Goal: Information Seeking & Learning: Learn about a topic

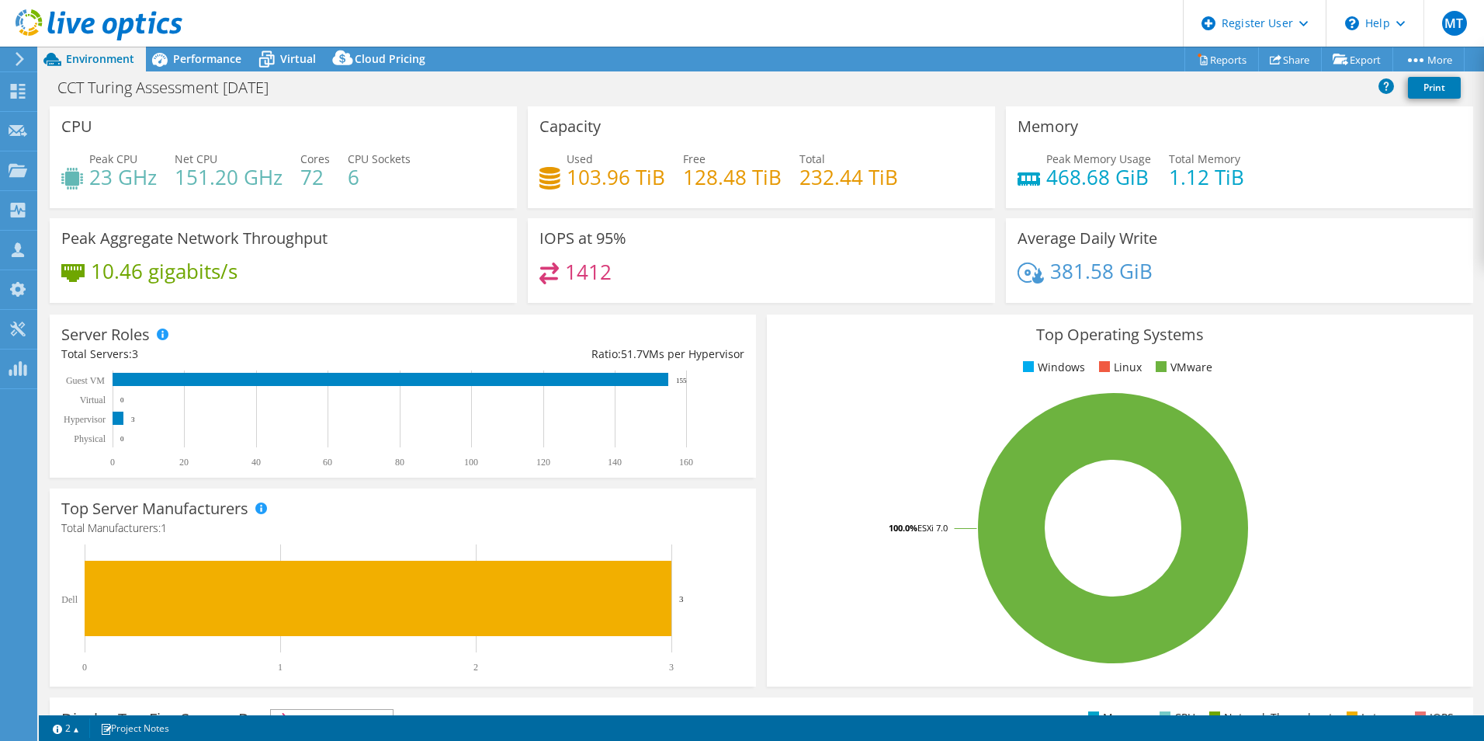
select select "USD"
click at [197, 62] on span "Performance" at bounding box center [207, 58] width 68 height 15
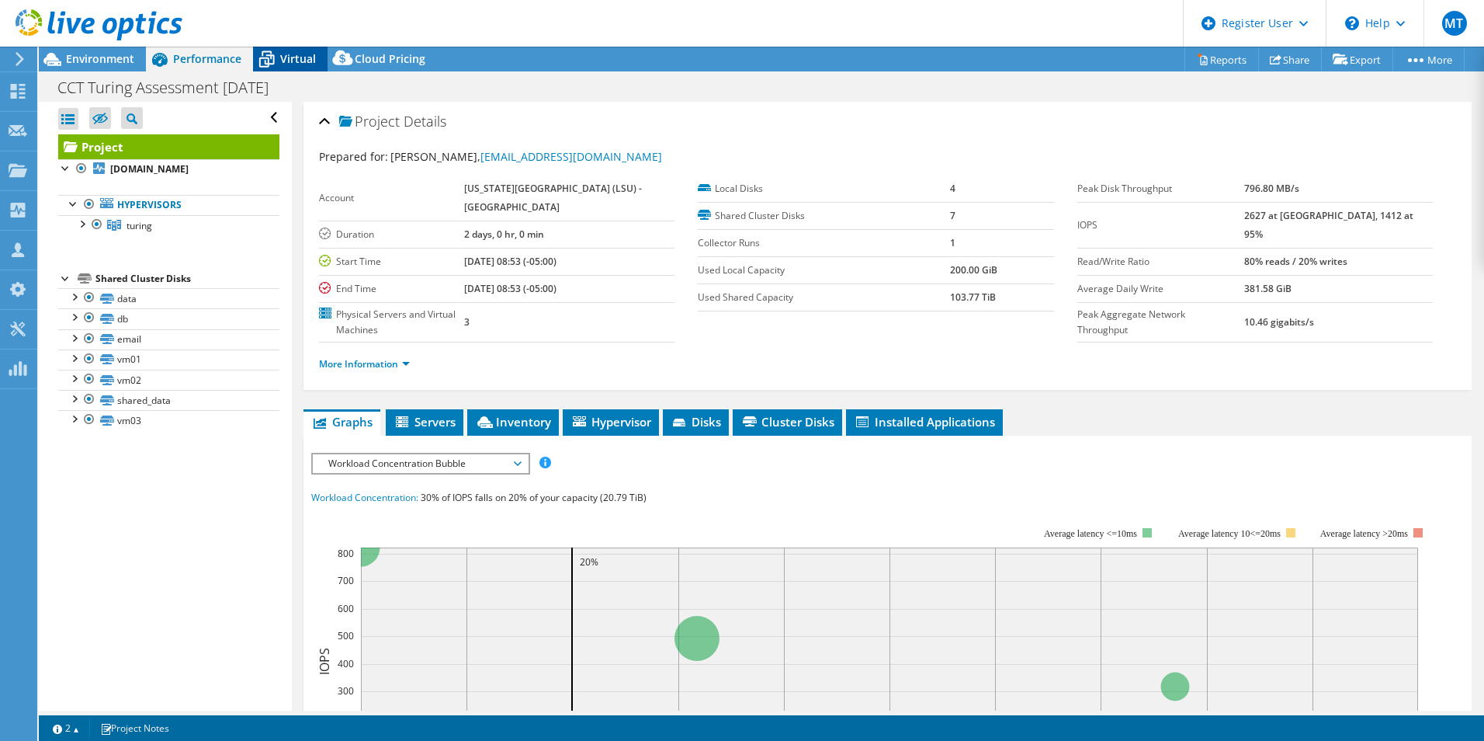
click at [292, 66] on div "Virtual" at bounding box center [290, 59] width 75 height 25
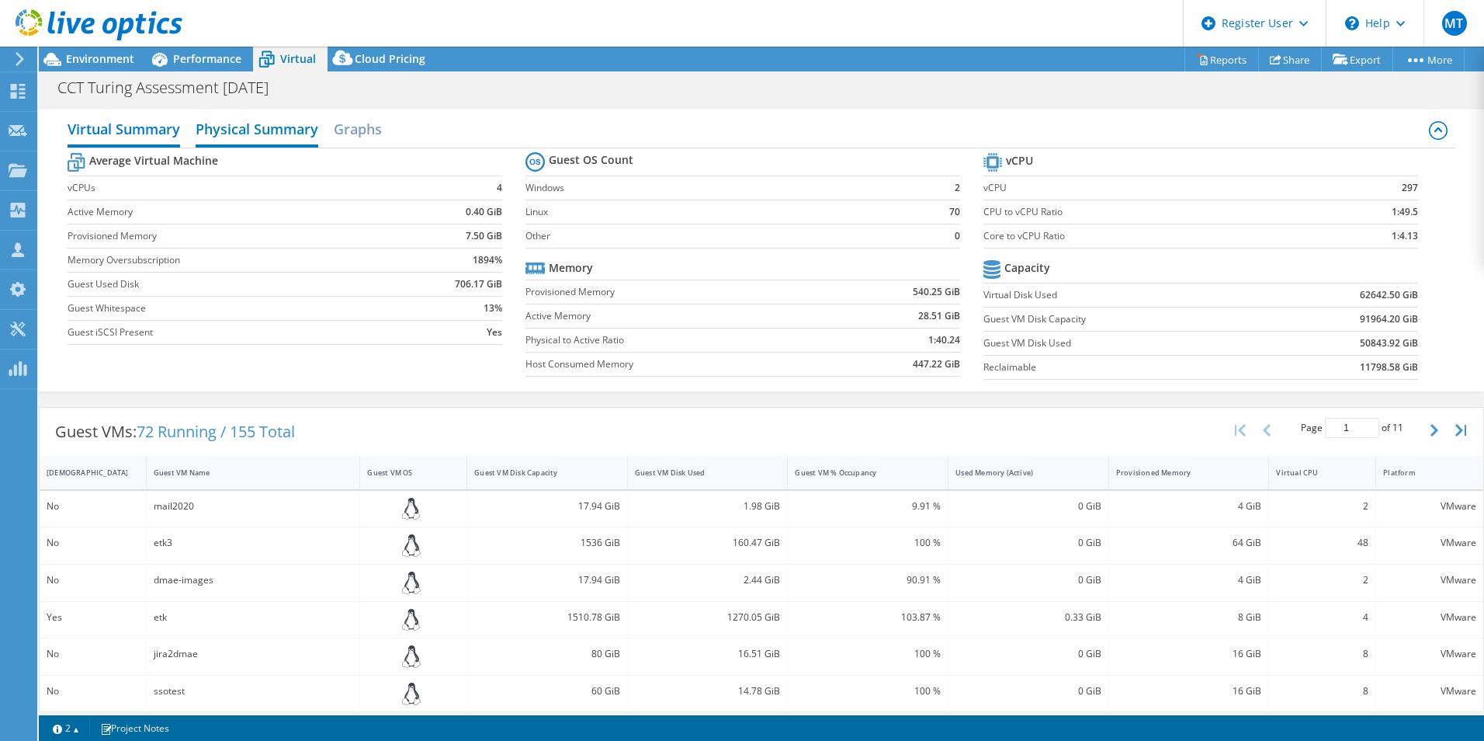
click at [271, 120] on h2 "Physical Summary" at bounding box center [257, 130] width 123 height 34
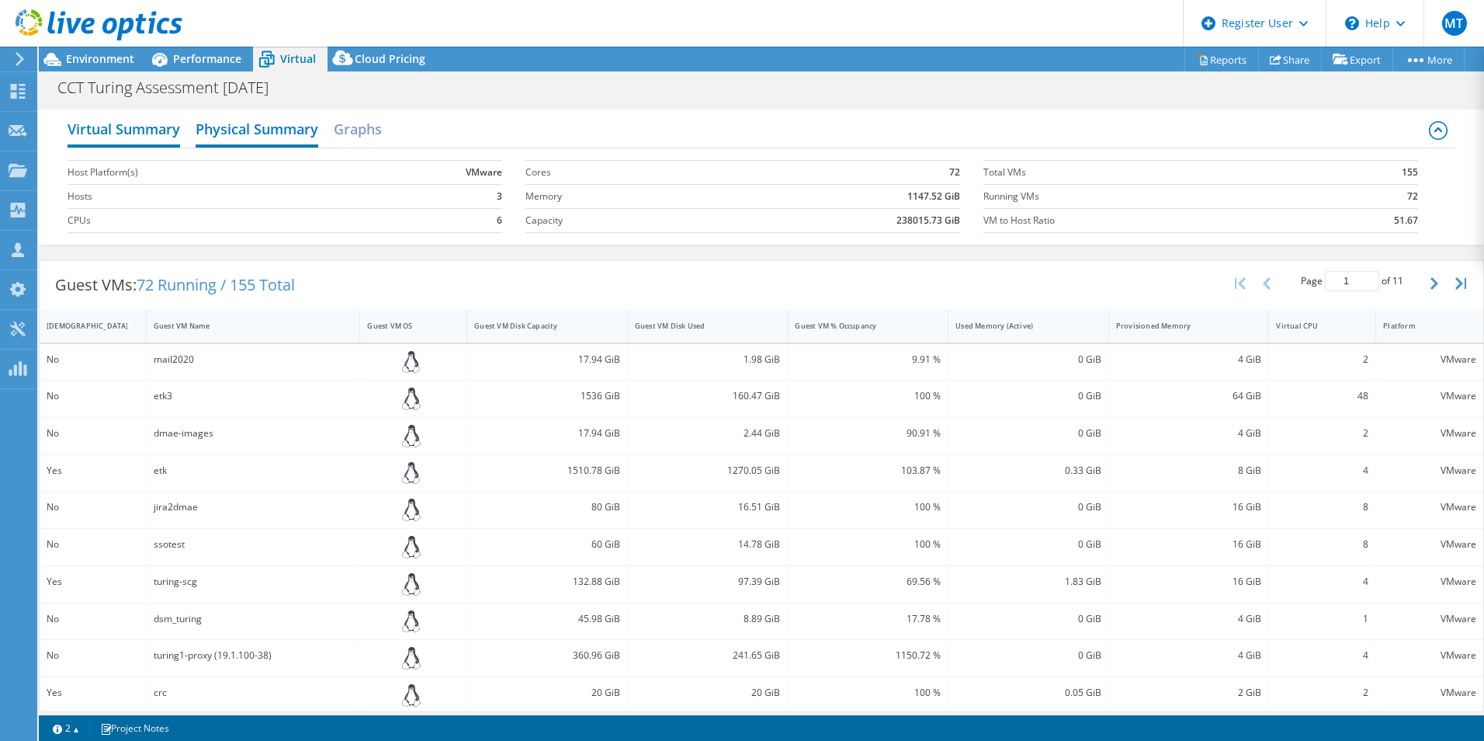
click at [145, 121] on h2 "Virtual Summary" at bounding box center [124, 130] width 113 height 34
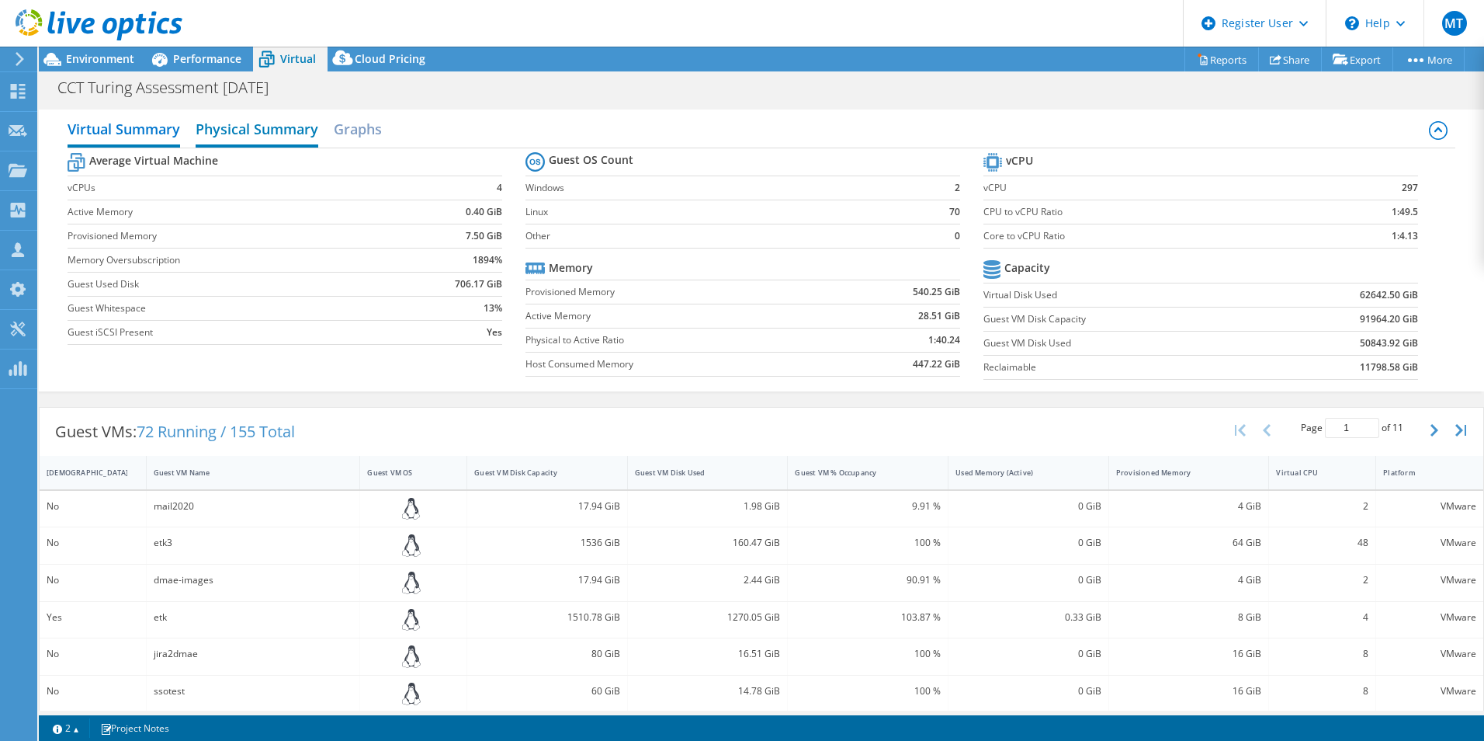
click at [253, 136] on h2 "Physical Summary" at bounding box center [257, 130] width 123 height 34
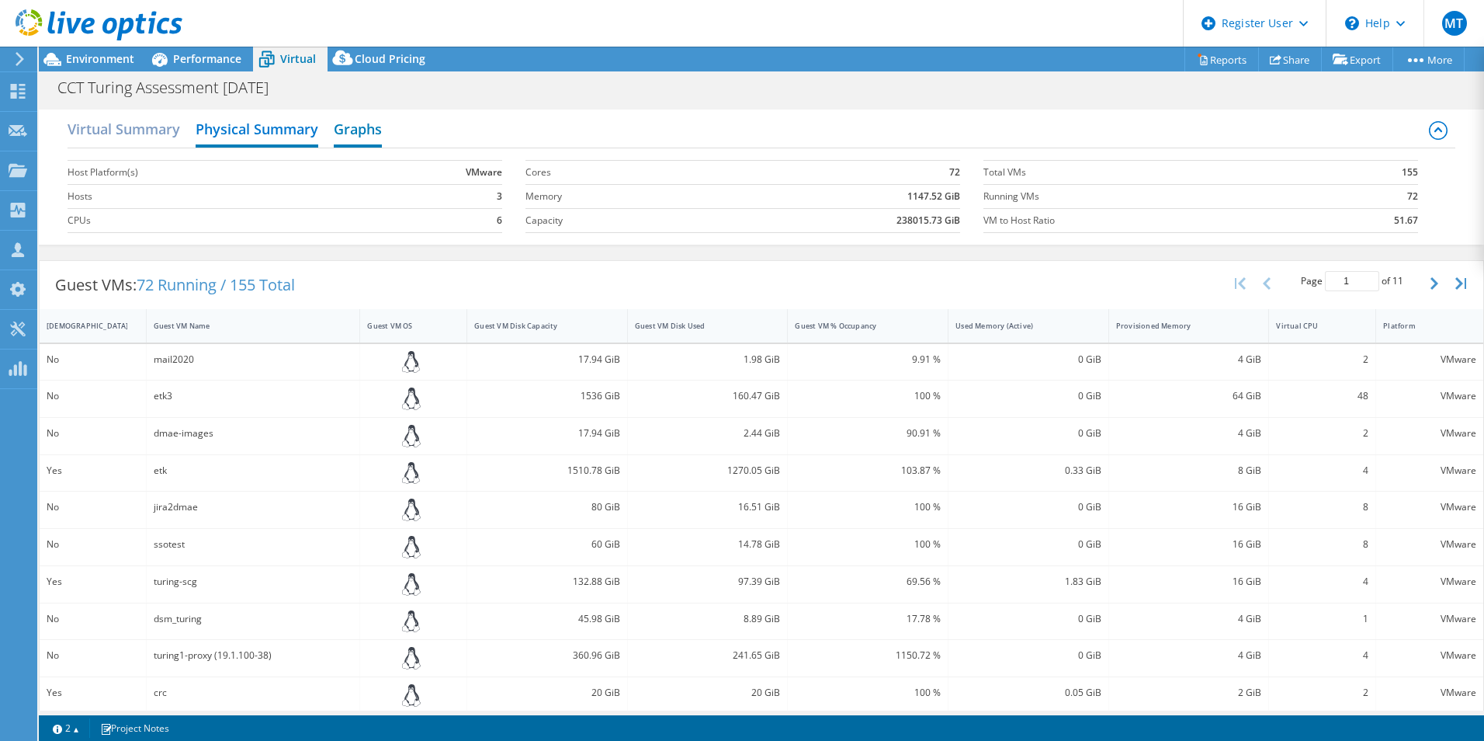
click at [360, 113] on h2 "Graphs" at bounding box center [358, 130] width 48 height 34
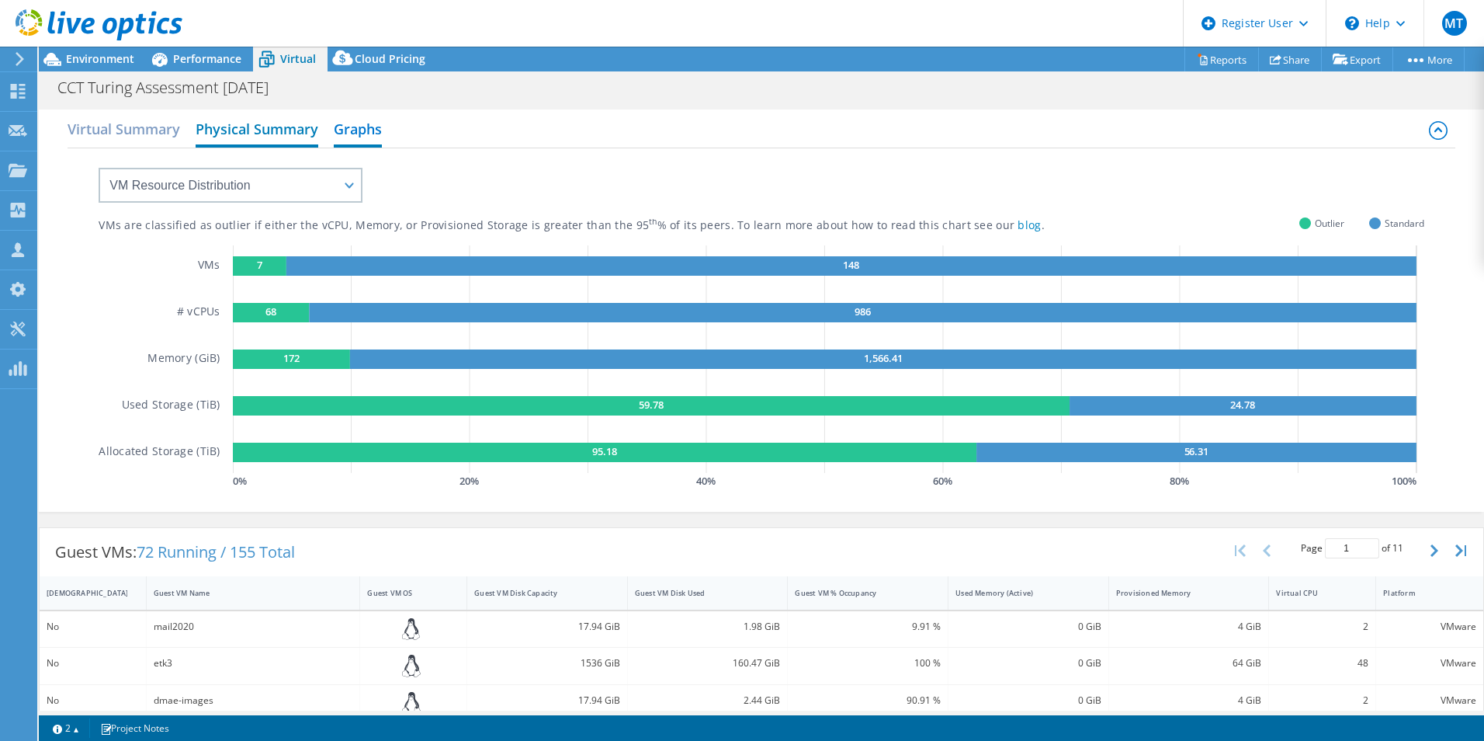
click at [255, 120] on h2 "Physical Summary" at bounding box center [257, 130] width 123 height 34
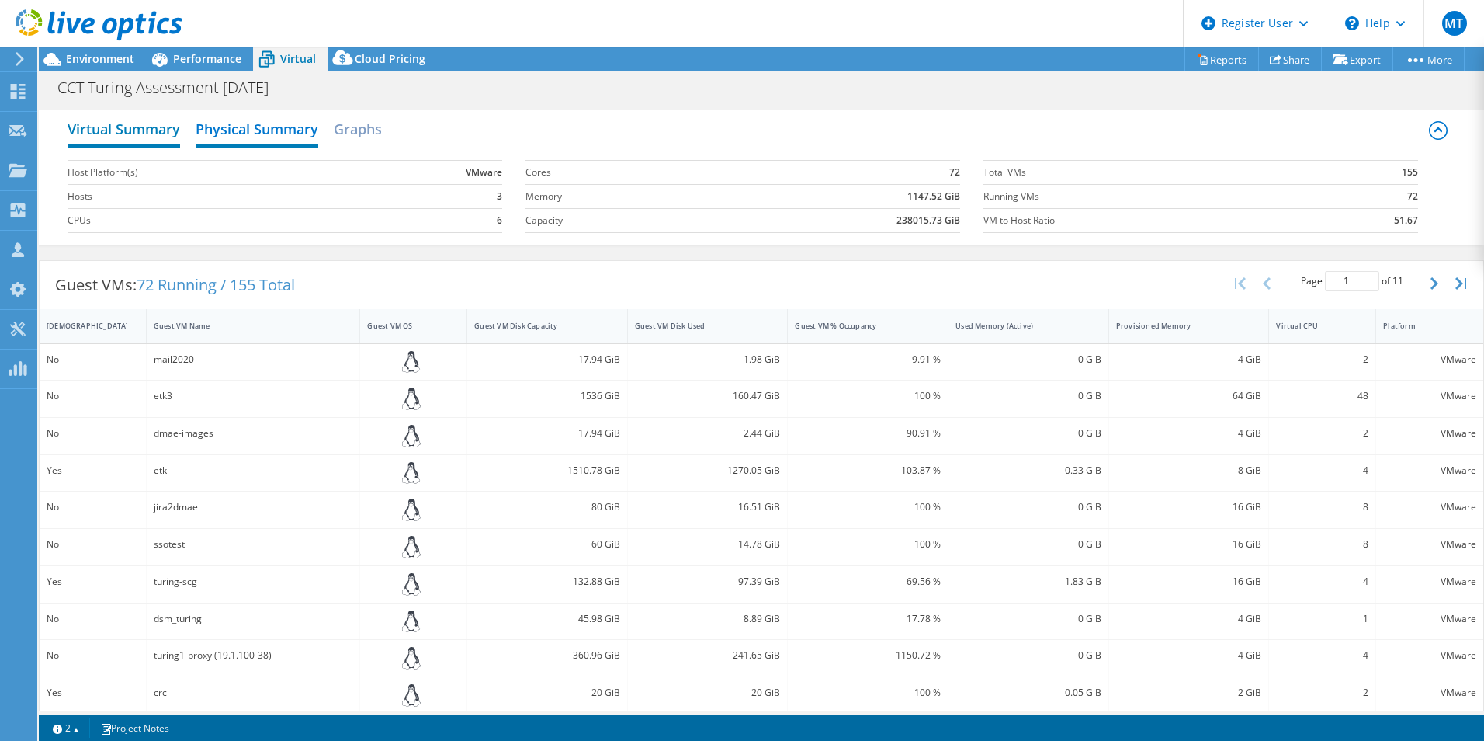
click at [137, 136] on h2 "Virtual Summary" at bounding box center [124, 130] width 113 height 34
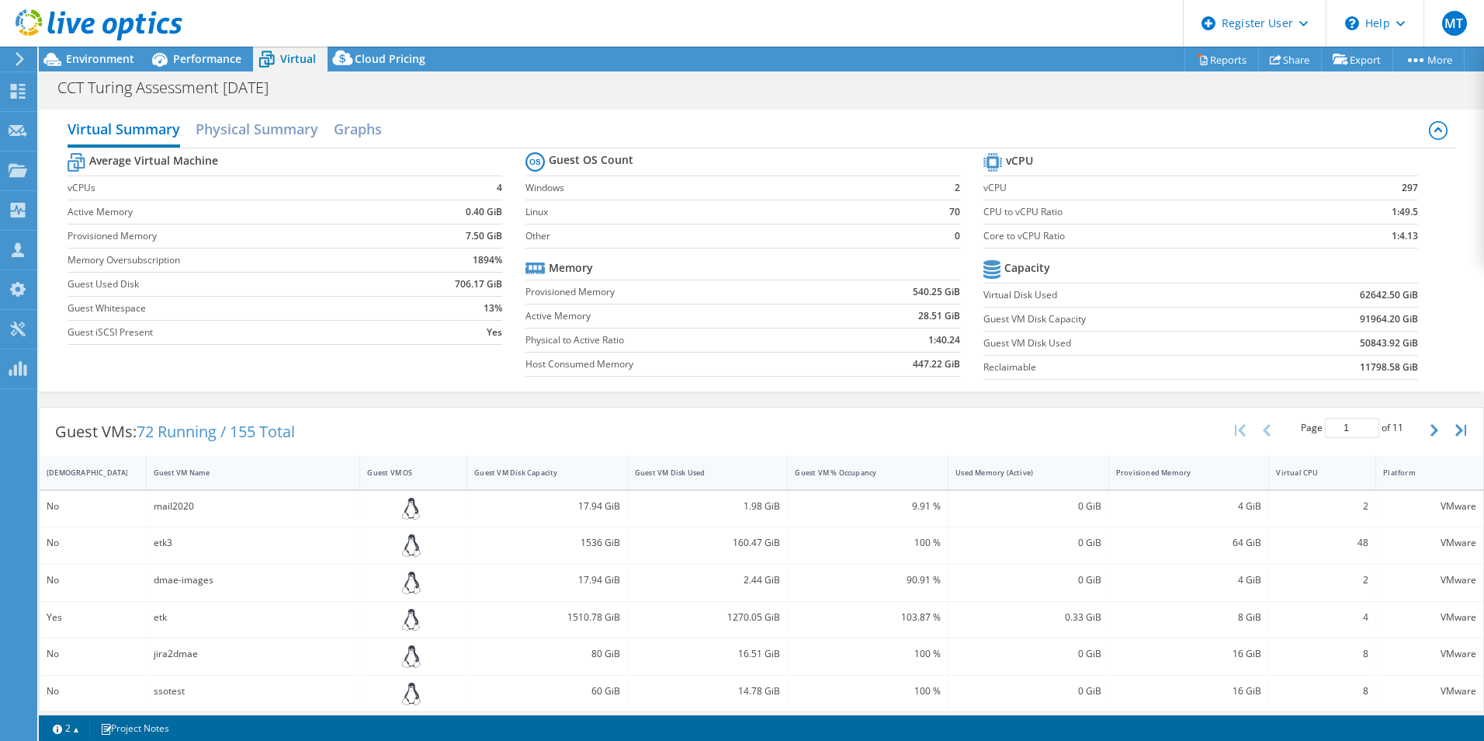
scroll to position [1, 0]
click at [1460, 427] on button "button" at bounding box center [1463, 430] width 26 height 30
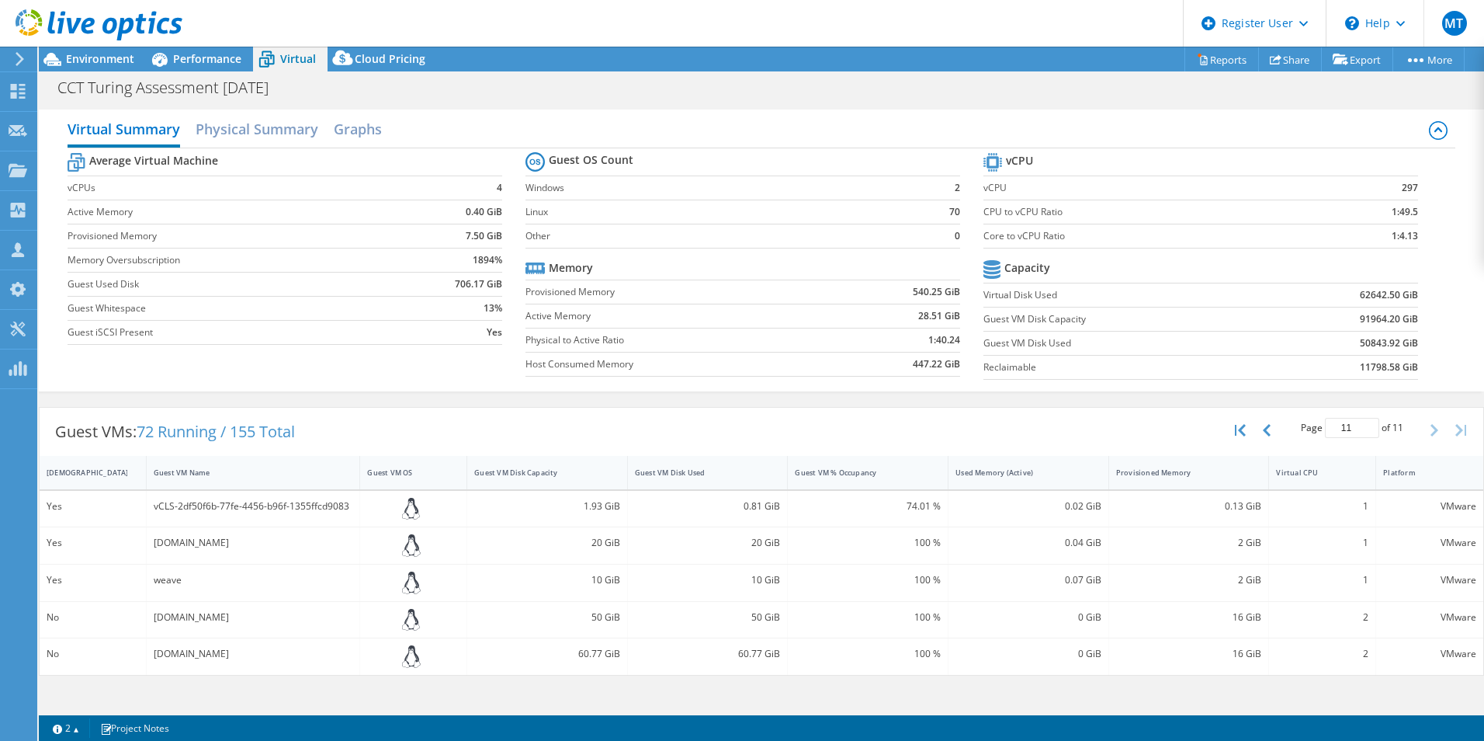
scroll to position [0, 0]
click at [1237, 436] on button "button" at bounding box center [1242, 430] width 26 height 30
type input "1"
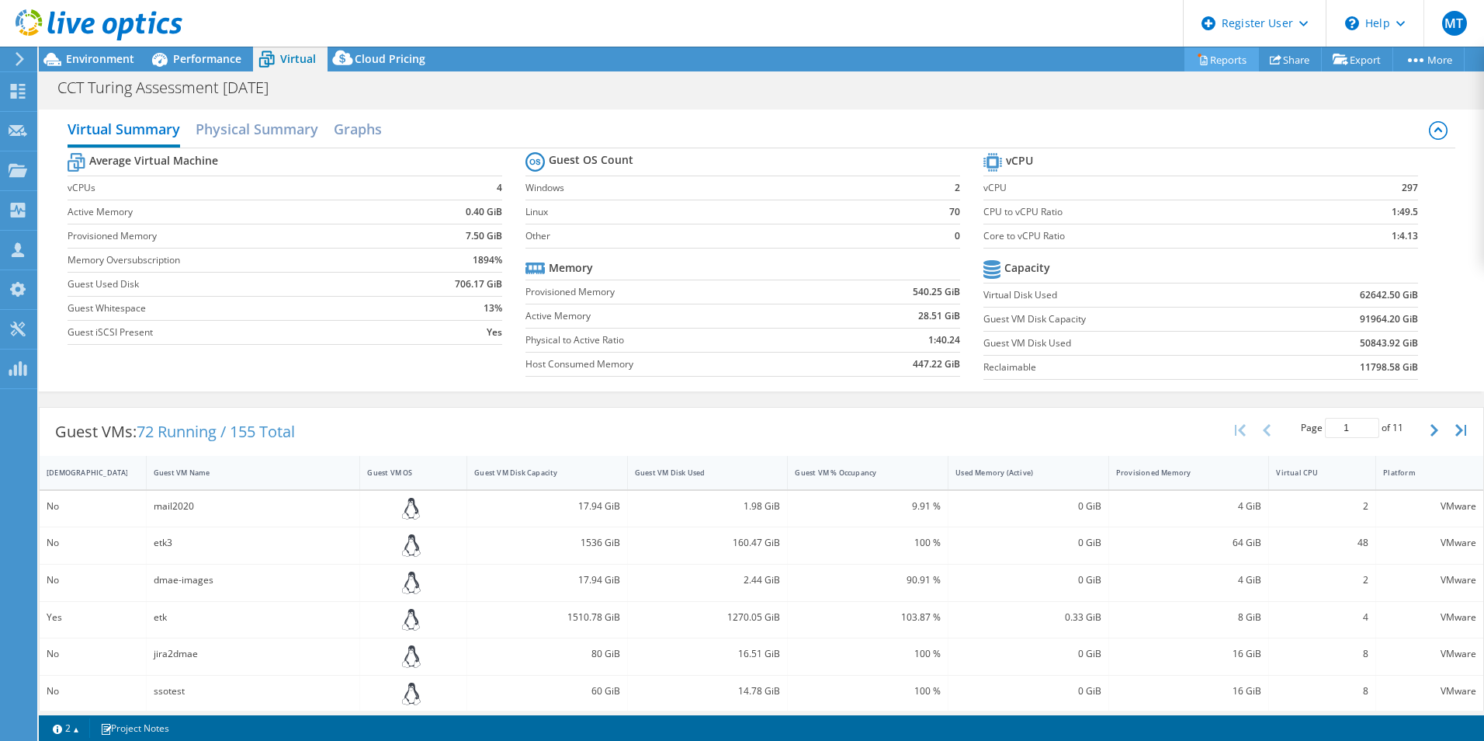
click at [1207, 63] on link "Reports" at bounding box center [1222, 59] width 75 height 24
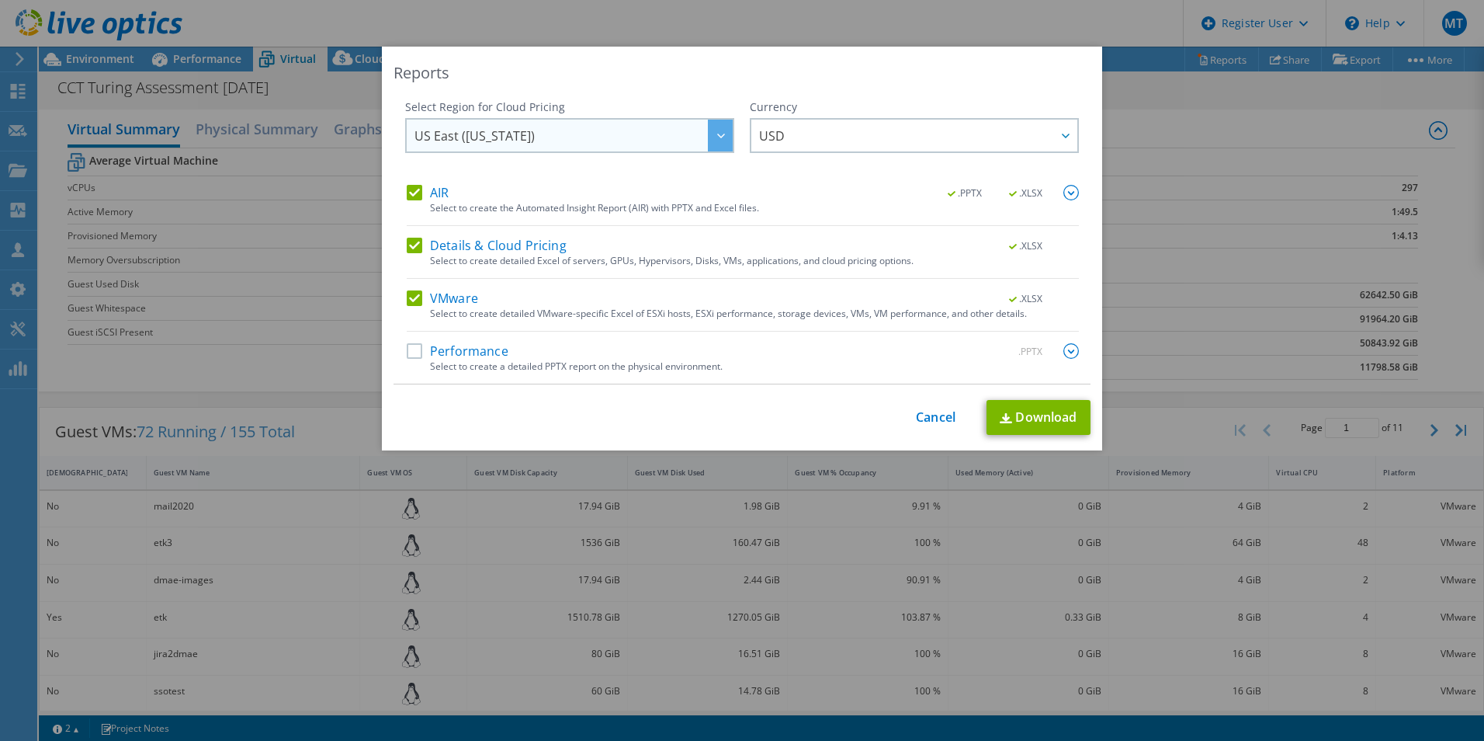
click at [708, 141] on div at bounding box center [720, 136] width 25 height 32
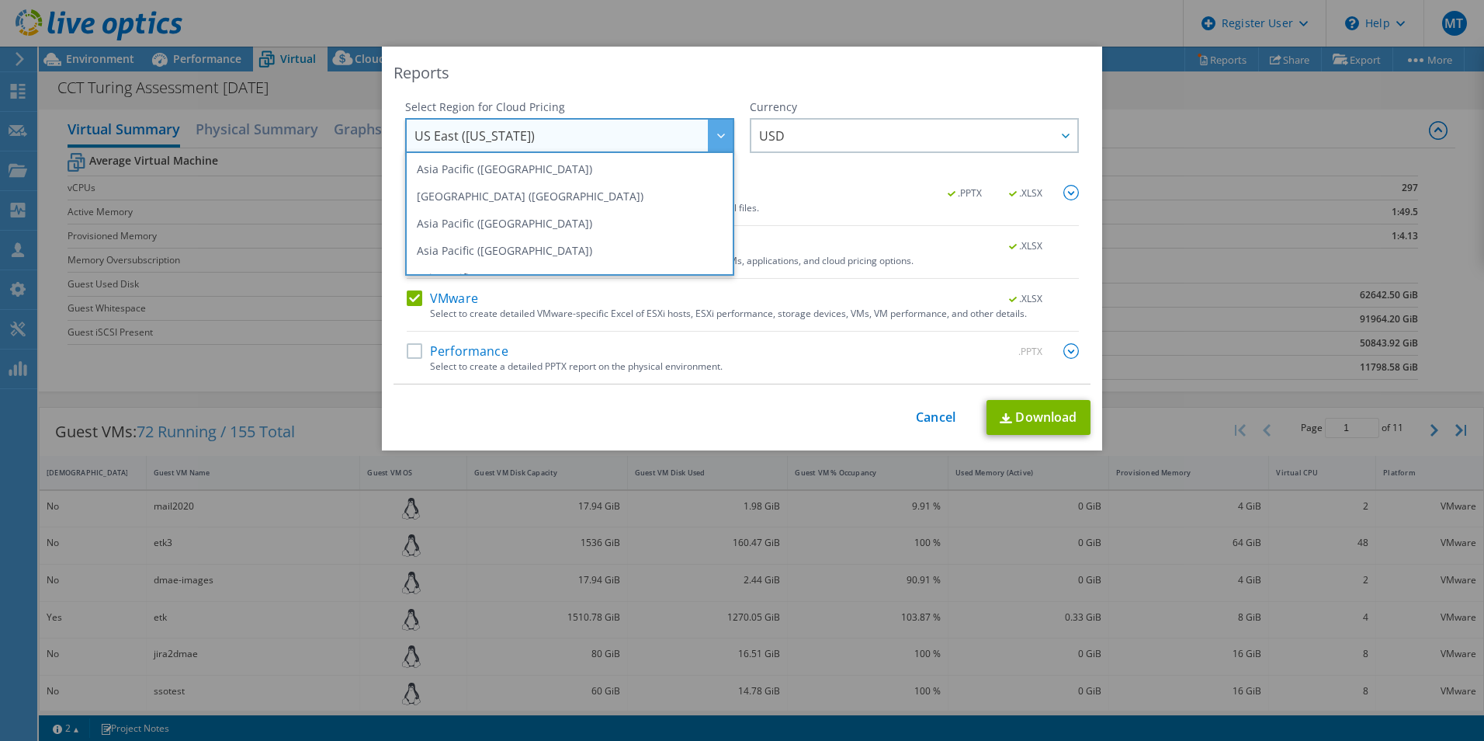
click at [708, 141] on div at bounding box center [720, 136] width 25 height 32
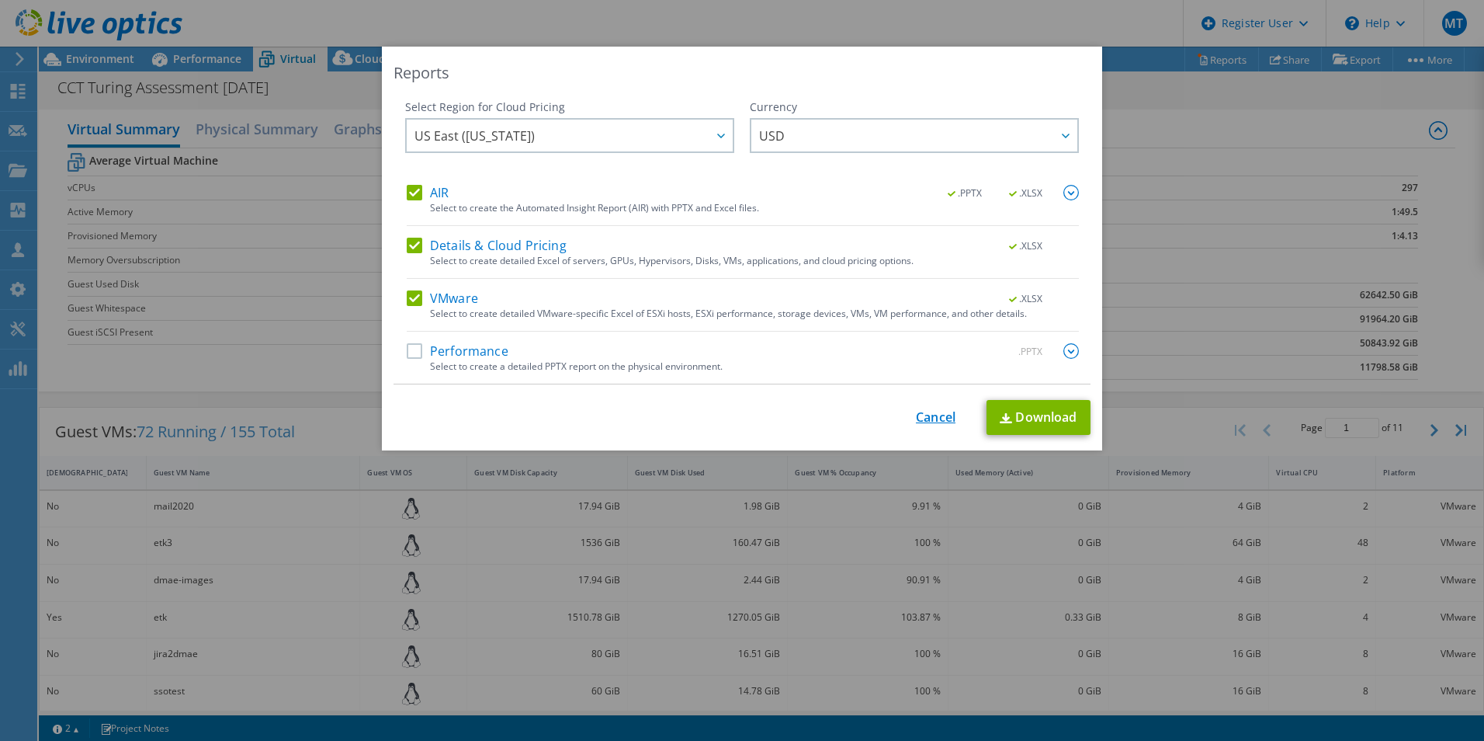
click at [939, 412] on link "Cancel" at bounding box center [936, 417] width 40 height 15
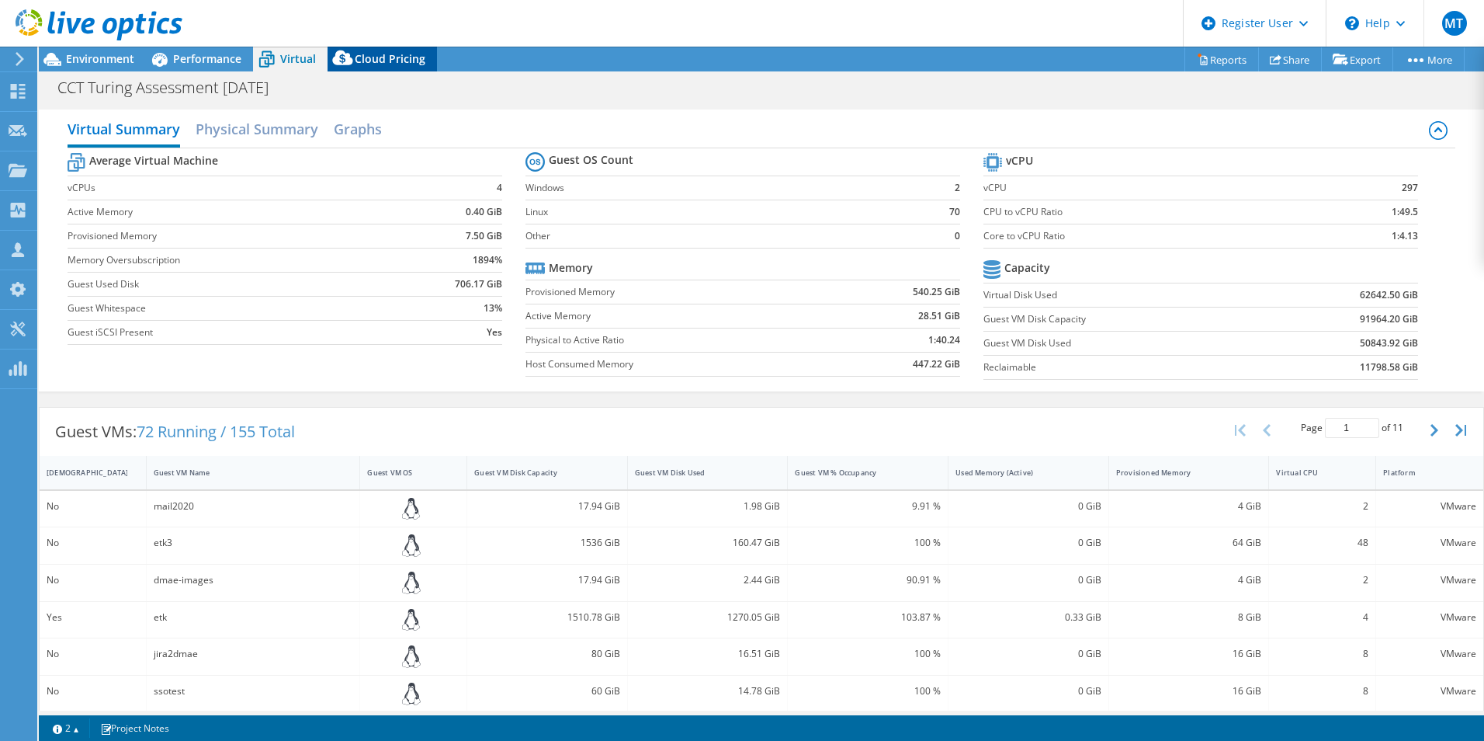
click at [354, 54] on icon at bounding box center [343, 61] width 31 height 31
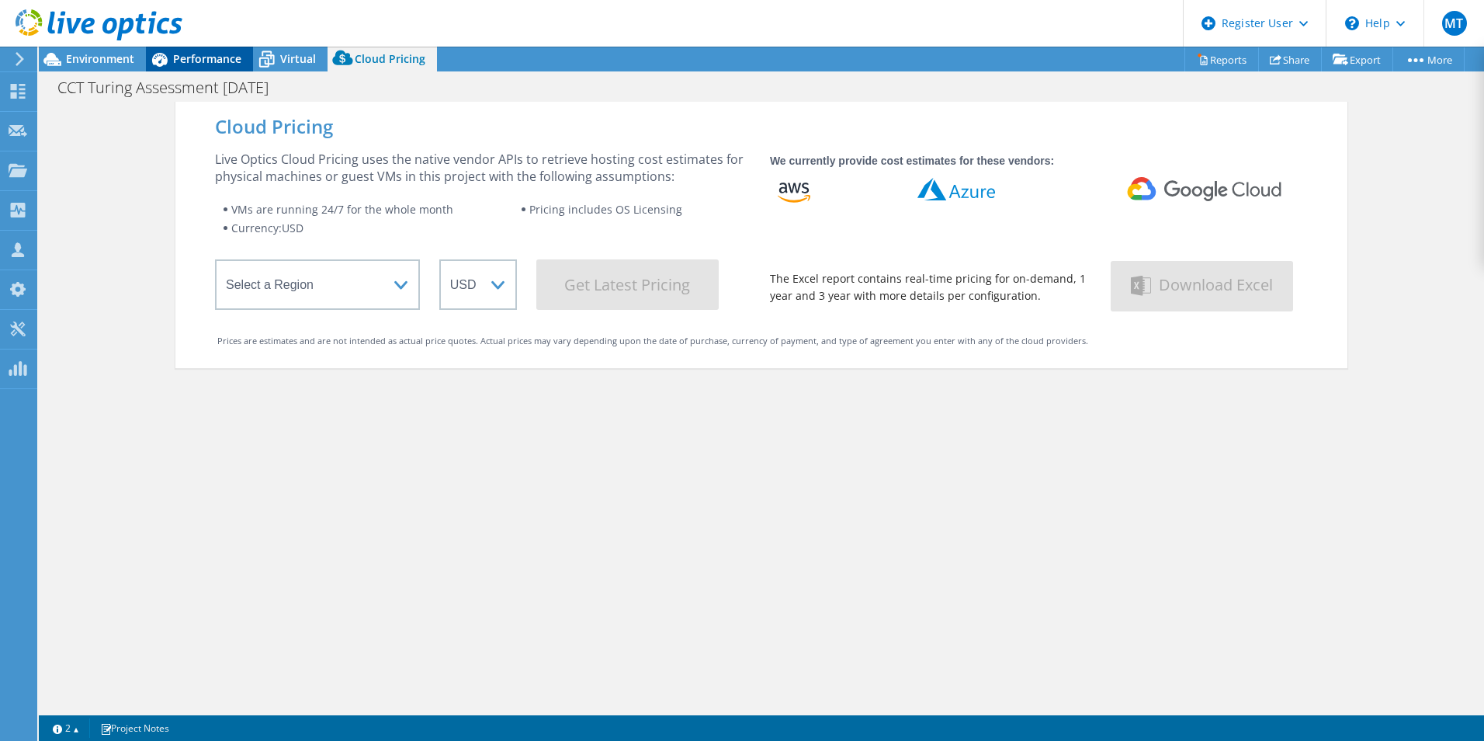
click at [187, 63] on span "Performance" at bounding box center [207, 58] width 68 height 15
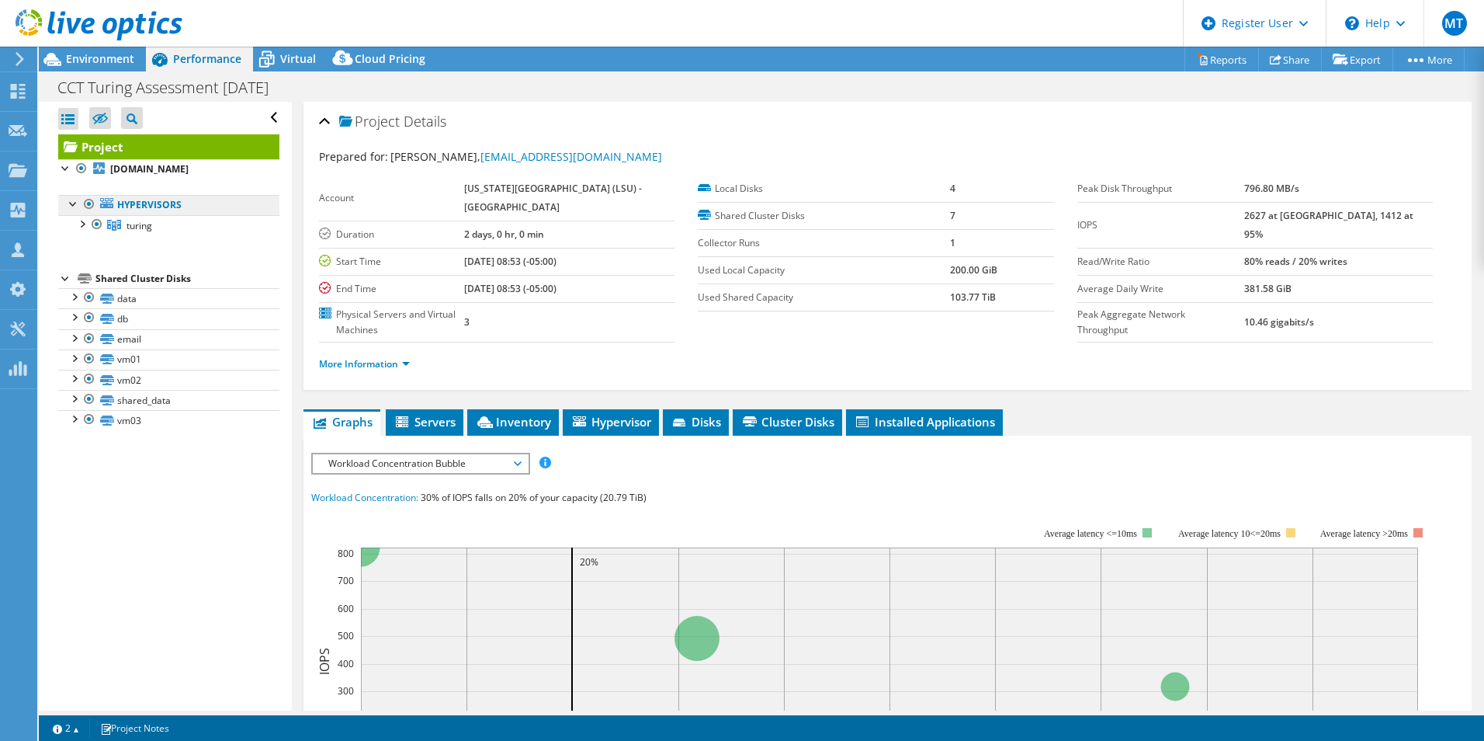
click at [155, 203] on link "Hypervisors" at bounding box center [168, 205] width 221 height 20
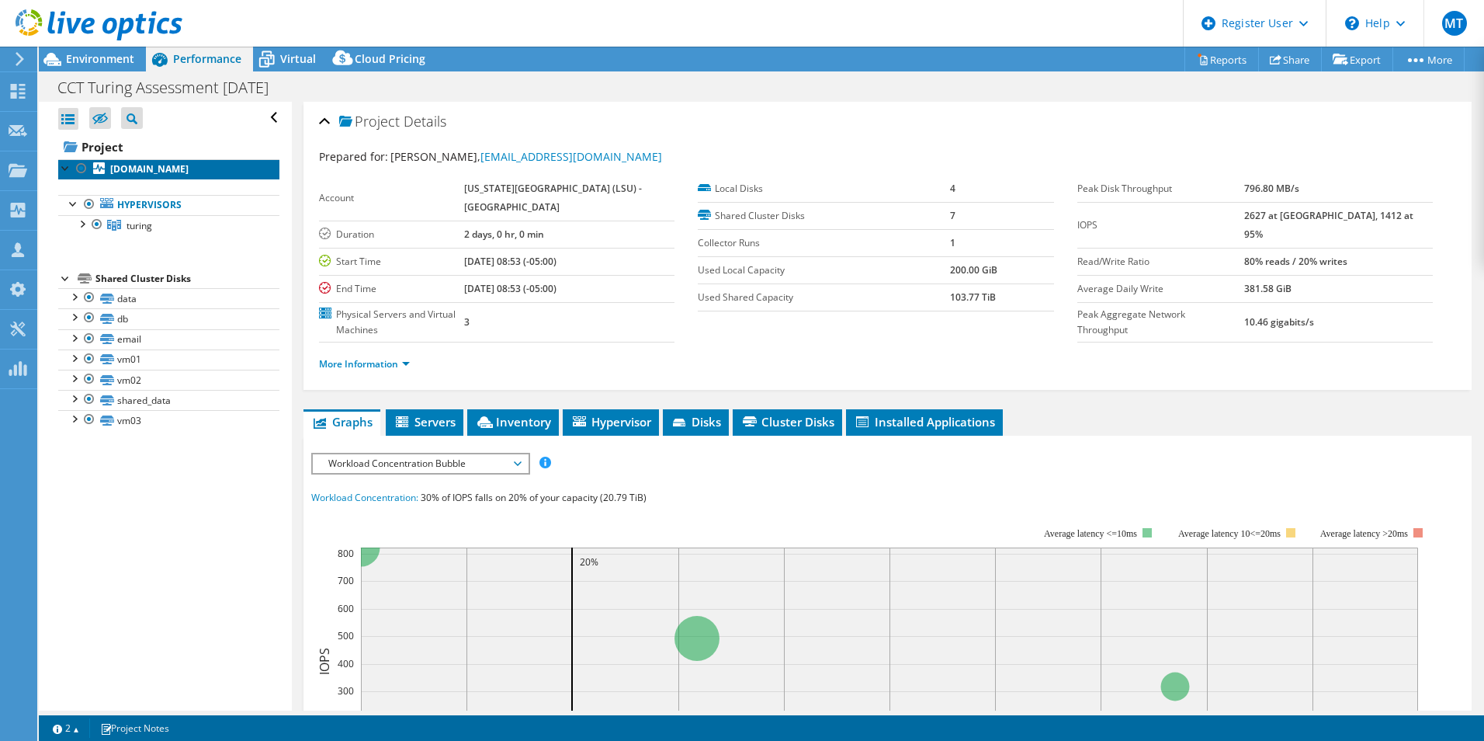
click at [165, 170] on b "[DOMAIN_NAME]" at bounding box center [149, 168] width 78 height 13
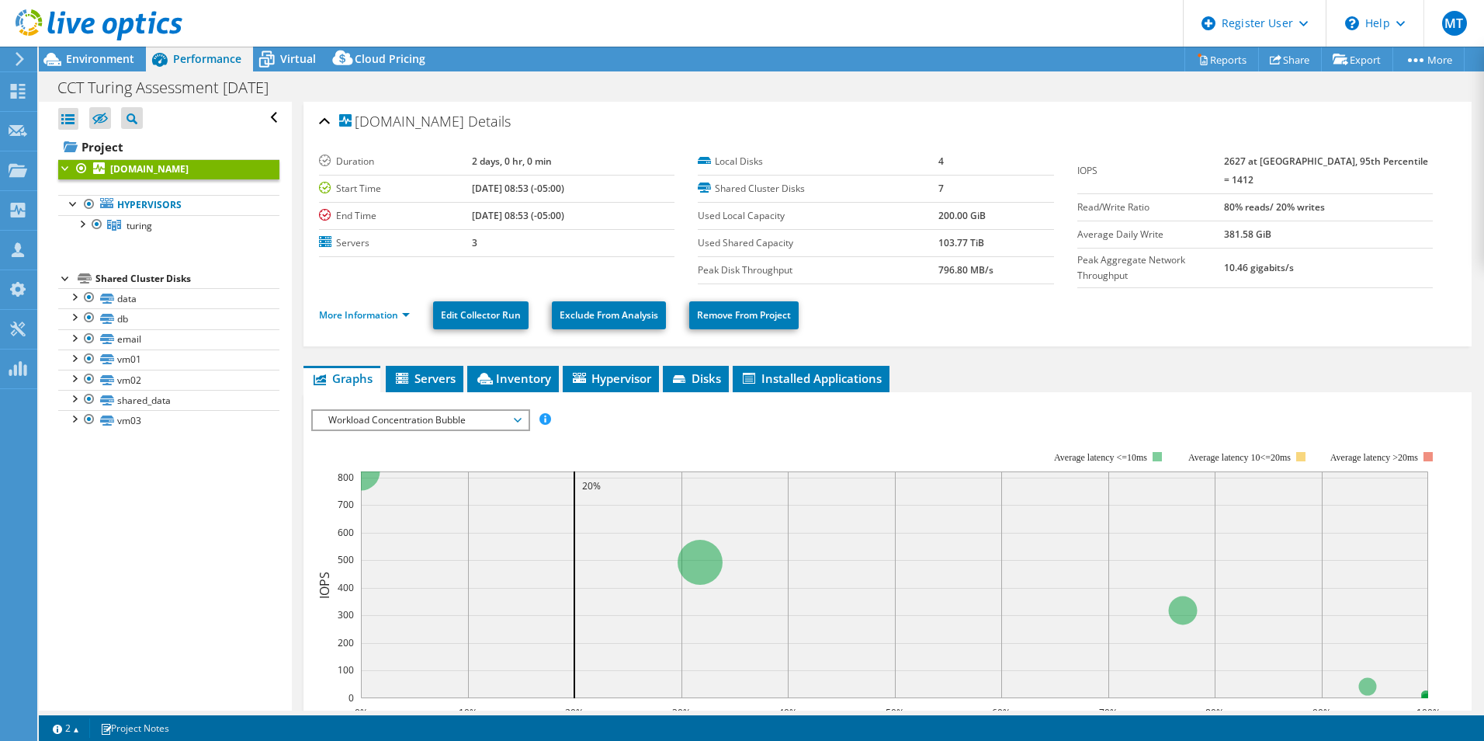
click at [108, 48] on div at bounding box center [91, 26] width 182 height 52
click at [110, 56] on span "Environment" at bounding box center [100, 58] width 68 height 15
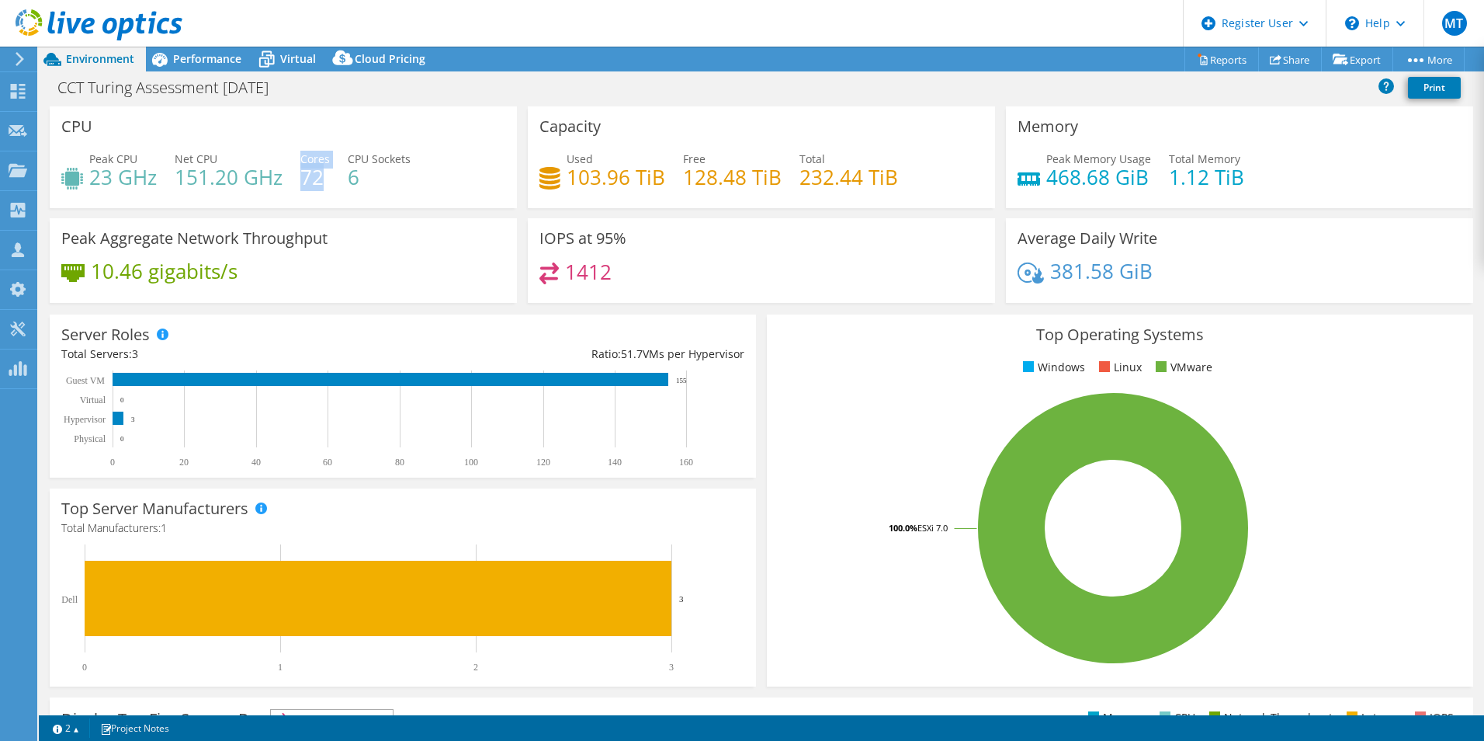
drag, startPoint x: 326, startPoint y: 179, endPoint x: 300, endPoint y: 177, distance: 26.4
click at [300, 177] on h4 "72" at bounding box center [315, 176] width 30 height 17
drag, startPoint x: 300, startPoint y: 177, endPoint x: 346, endPoint y: 193, distance: 49.4
click at [346, 193] on div "Peak CPU 23 GHz Net CPU 151.20 GHz Cores 72 CPU Sockets 6" at bounding box center [283, 176] width 444 height 50
drag, startPoint x: 371, startPoint y: 183, endPoint x: 318, endPoint y: 178, distance: 53.1
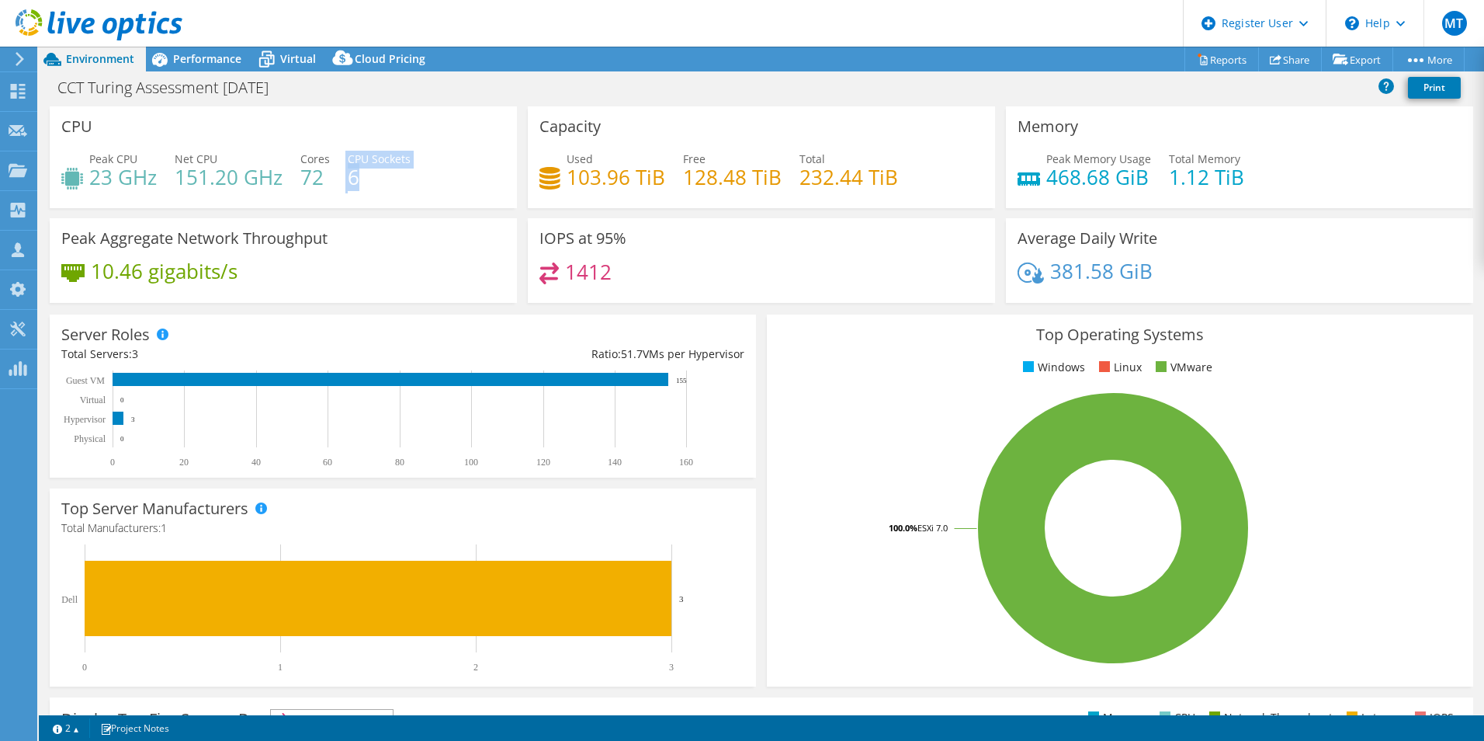
click at [318, 178] on div "Peak CPU 23 GHz Net CPU 151.20 GHz Cores 72 CPU Sockets 6" at bounding box center [283, 176] width 444 height 50
drag, startPoint x: 318, startPoint y: 178, endPoint x: 404, endPoint y: 177, distance: 85.4
click at [404, 177] on h4 "6" at bounding box center [379, 176] width 63 height 17
click at [1410, 183] on div "Peak Memory Usage 468.68 GiB Total Memory 1.12 TiB" at bounding box center [1240, 176] width 444 height 50
drag, startPoint x: 1046, startPoint y: 179, endPoint x: 1120, endPoint y: 172, distance: 74.9
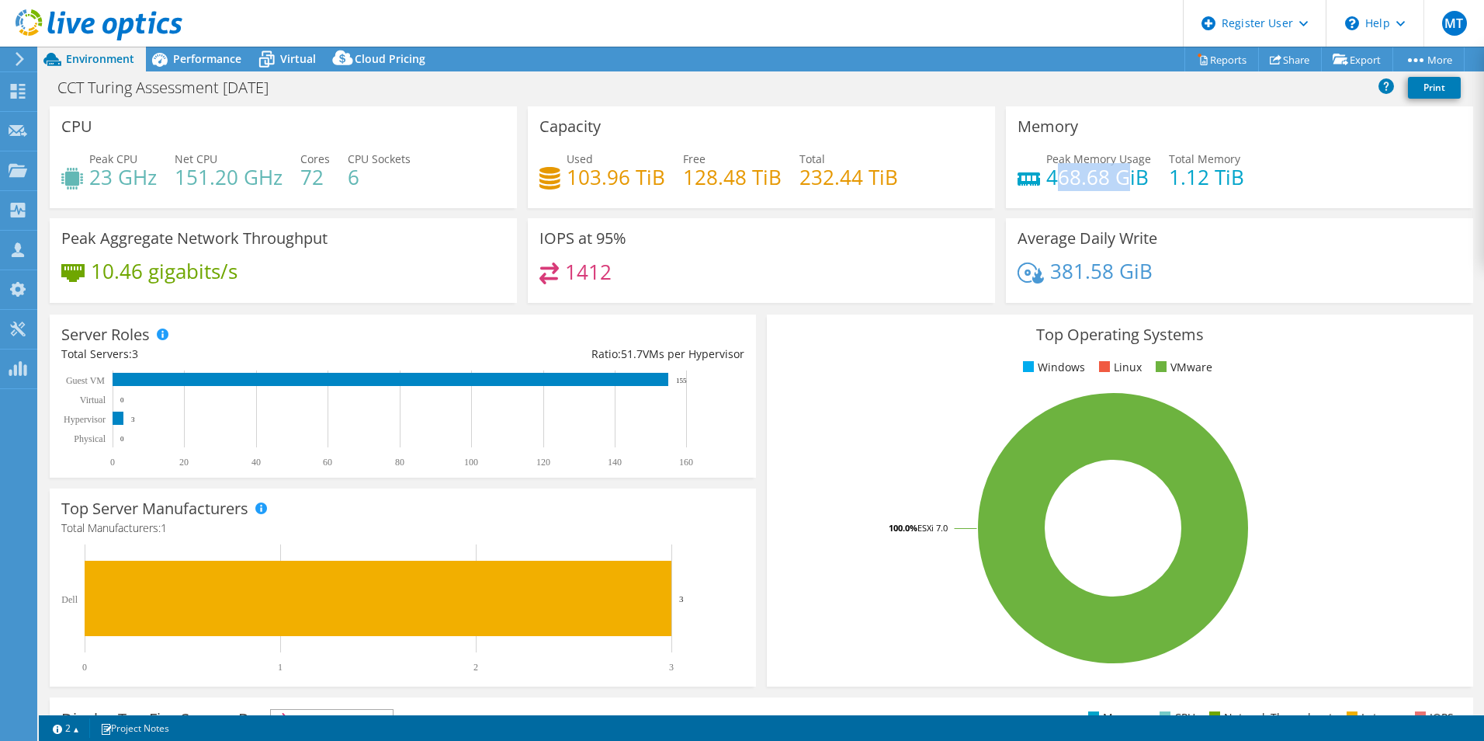
click at [1120, 172] on h4 "468.68 GiB" at bounding box center [1099, 176] width 105 height 17
drag, startPoint x: 1120, startPoint y: 172, endPoint x: 1175, endPoint y: 240, distance: 87.8
click at [1175, 240] on div "Average Daily Write 381.58 GiB" at bounding box center [1239, 260] width 467 height 85
click at [1072, 177] on h4 "468.68 GiB" at bounding box center [1099, 176] width 105 height 17
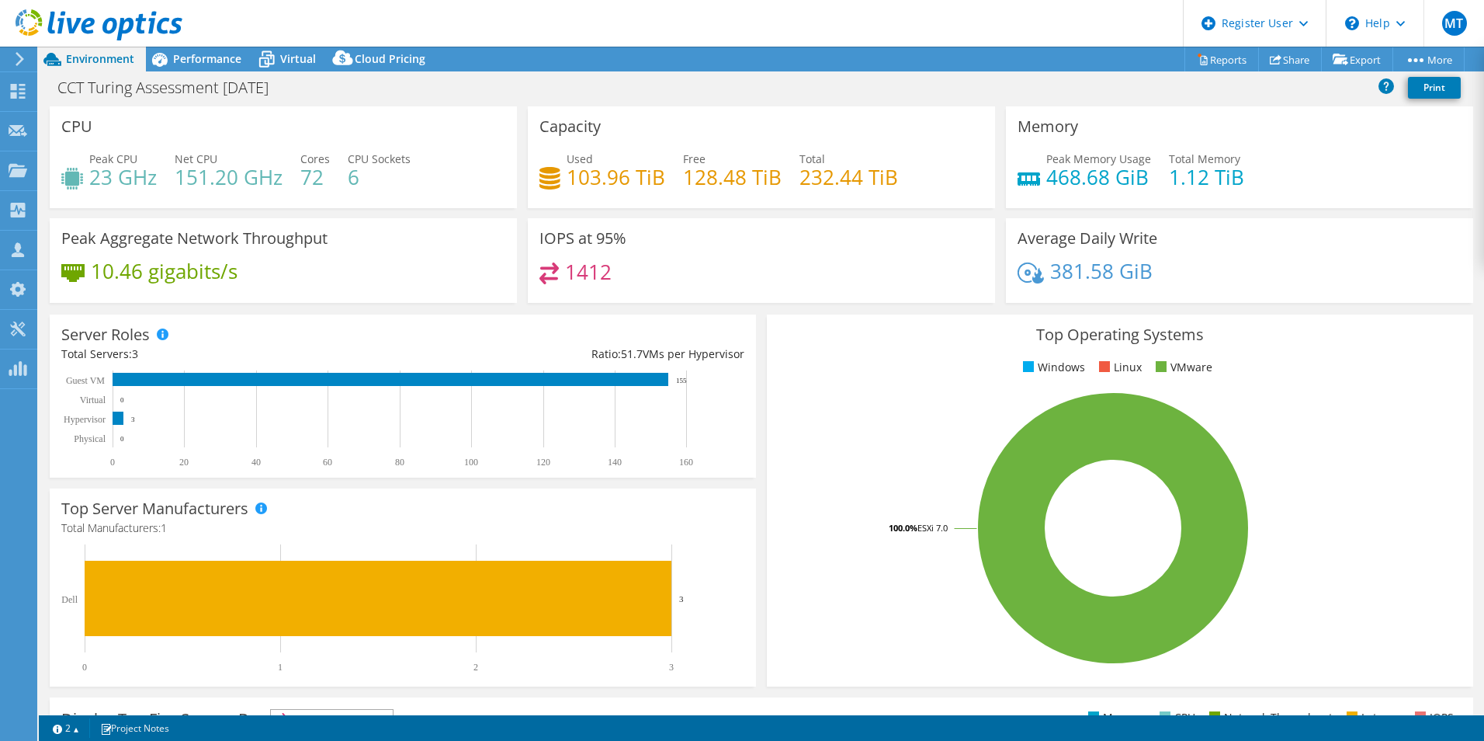
click at [1235, 254] on div "Average Daily Write 381.58 GiB" at bounding box center [1239, 260] width 467 height 85
click at [290, 52] on span "Virtual" at bounding box center [298, 58] width 36 height 15
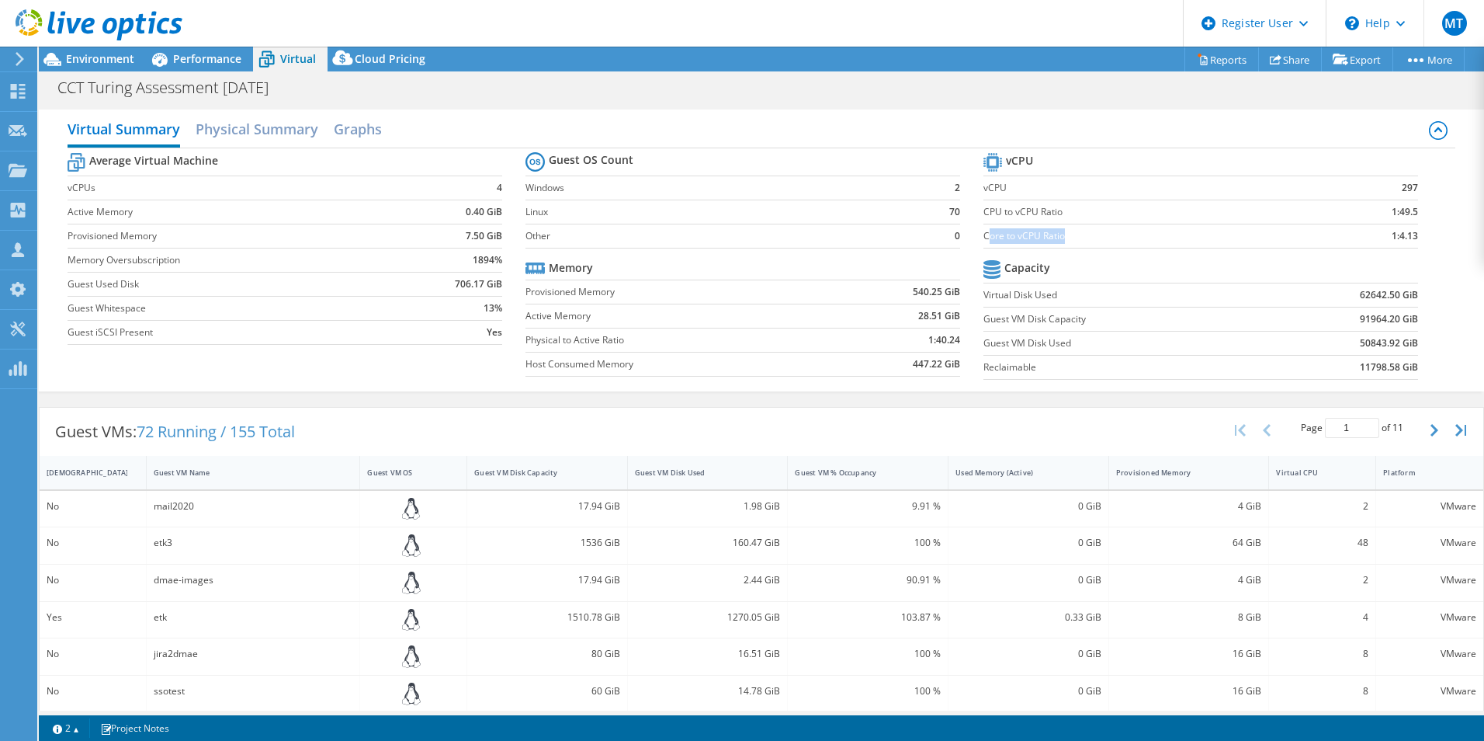
drag, startPoint x: 981, startPoint y: 239, endPoint x: 1092, endPoint y: 245, distance: 112.0
click at [1092, 245] on td "Core to vCPU Ratio" at bounding box center [1151, 236] width 335 height 24
click at [1333, 237] on td "1:4.13" at bounding box center [1368, 236] width 99 height 24
drag, startPoint x: 1414, startPoint y: 186, endPoint x: 1386, endPoint y: 188, distance: 28.0
click at [1386, 188] on section "vCPU vCPU 297 CPU to vCPU Ratio 1:49.5 Core to vCPU Ratio 1:4.13 Capacity Virtu…" at bounding box center [1213, 268] width 458 height 238
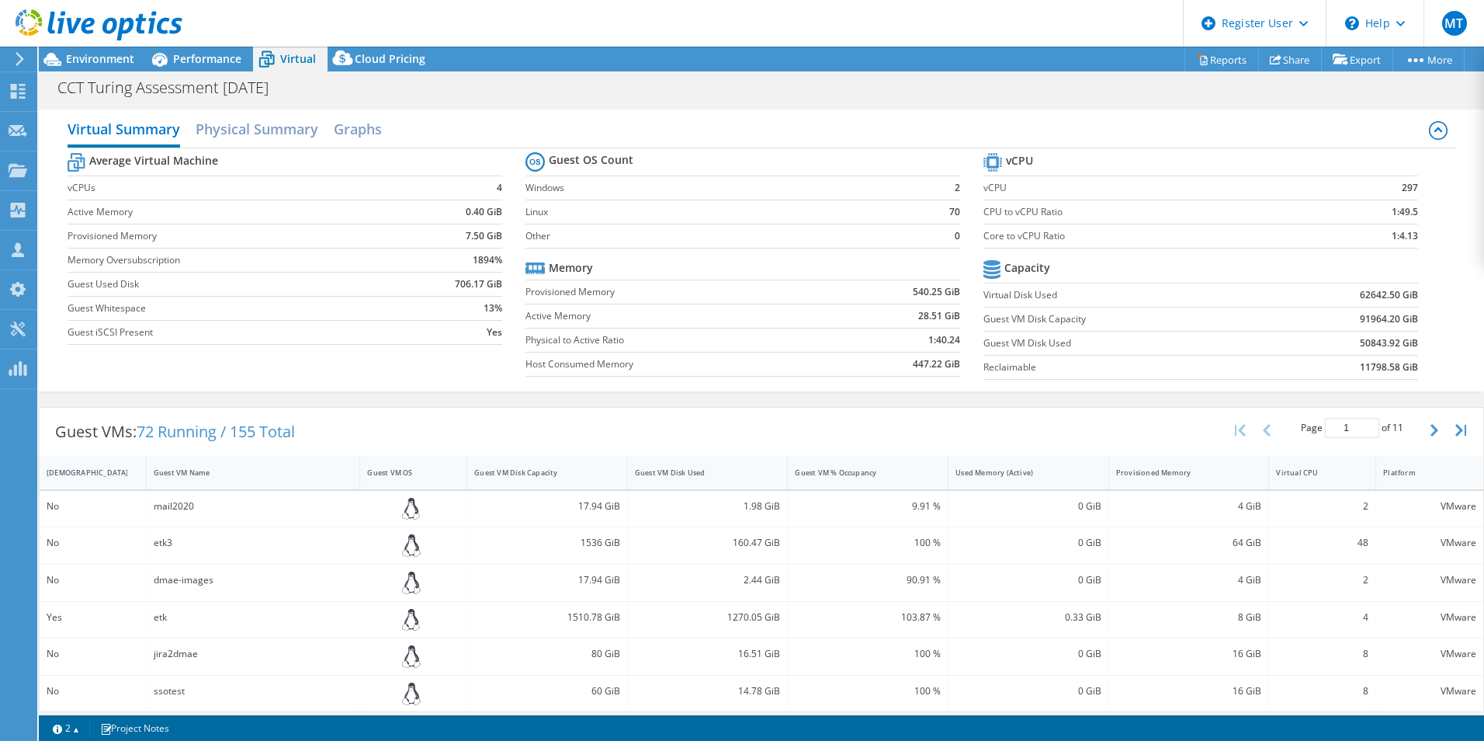
drag, startPoint x: 1386, startPoint y: 188, endPoint x: 1310, endPoint y: 121, distance: 101.2
click at [1310, 121] on div "Virtual Summary Physical Summary Graphs" at bounding box center [762, 130] width 1388 height 35
